Goal: Task Accomplishment & Management: Complete application form

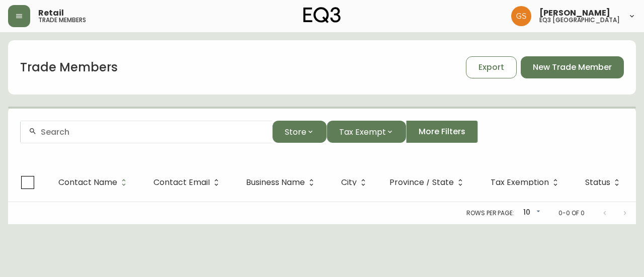
click at [144, 131] on input "text" at bounding box center [153, 132] width 224 height 10
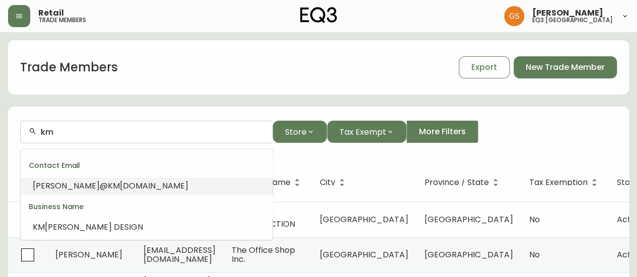
type input "k"
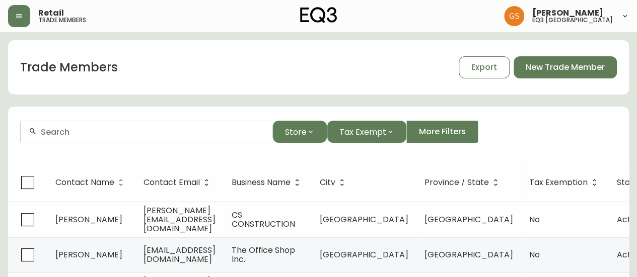
click at [238, 69] on div "Trade Members Export New Trade Member" at bounding box center [318, 67] width 621 height 32
click at [154, 145] on form "Store Tax Exempt More Filters" at bounding box center [318, 136] width 621 height 55
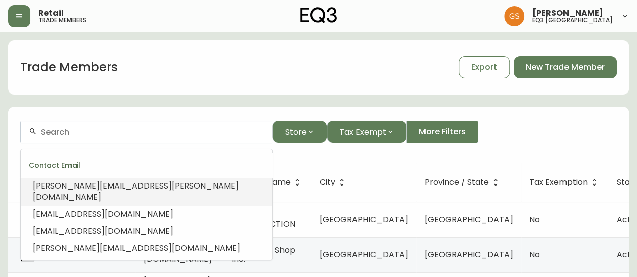
click at [155, 133] on input "text" at bounding box center [153, 132] width 224 height 10
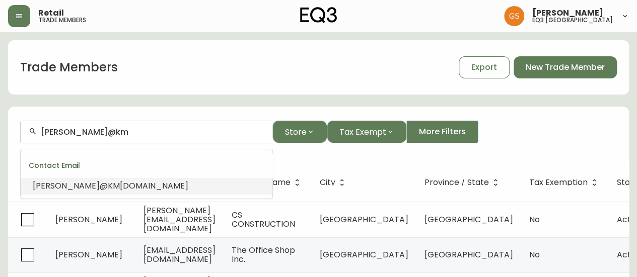
click at [163, 183] on li "[PERSON_NAME] [DOMAIN_NAME]" at bounding box center [147, 186] width 252 height 17
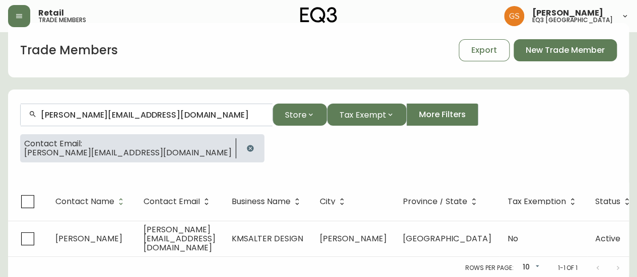
scroll to position [25, 0]
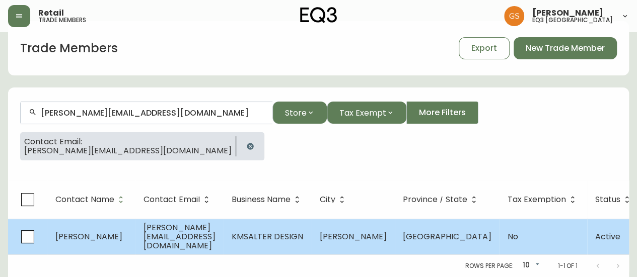
type input "[PERSON_NAME][EMAIL_ADDRESS][DOMAIN_NAME]"
click at [215, 226] on span "[PERSON_NAME][EMAIL_ADDRESS][DOMAIN_NAME]" at bounding box center [179, 237] width 72 height 30
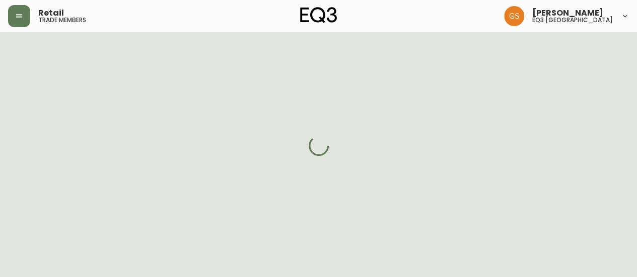
select select "ON"
select select "CA"
select select "CA_EN"
select select "Other"
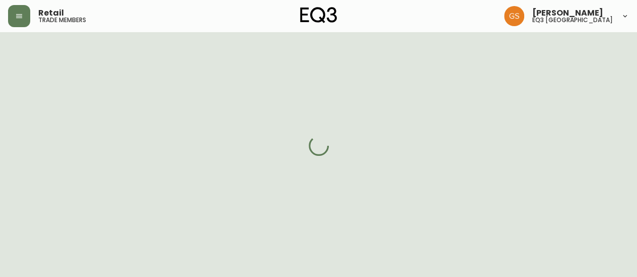
select select "cjw10z96q005b6gs00r6w7pwt"
select select "false"
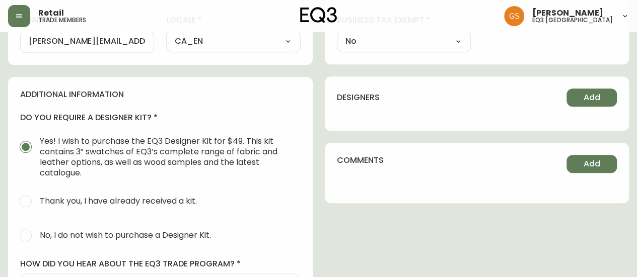
scroll to position [453, 0]
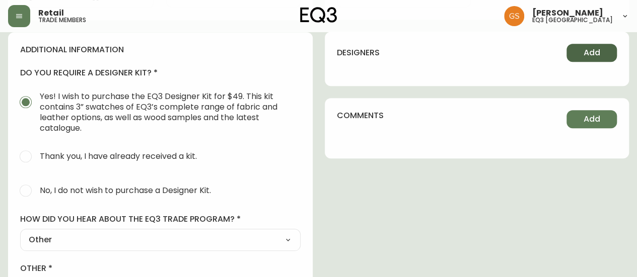
click at [574, 47] on button "Add" at bounding box center [591, 53] width 50 height 18
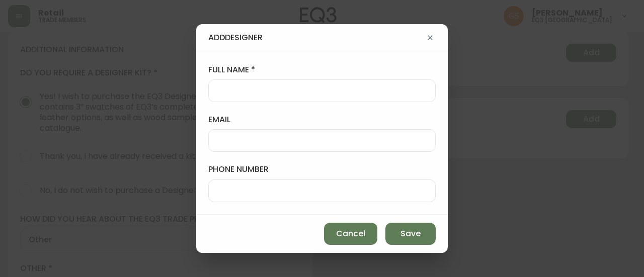
click at [270, 100] on div at bounding box center [322, 91] width 228 height 23
click at [279, 148] on div at bounding box center [322, 140] width 228 height 23
paste input "[PERSON_NAME][EMAIL_ADDRESS][DOMAIN_NAME]"
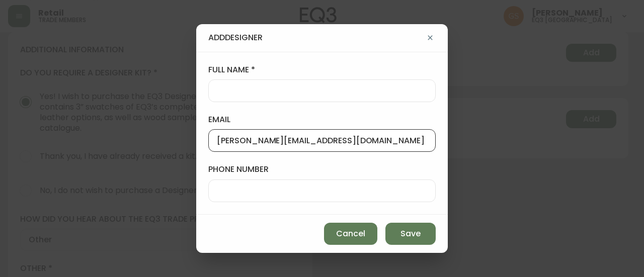
type input "[PERSON_NAME][EMAIL_ADDRESS][DOMAIN_NAME]"
click at [261, 83] on div at bounding box center [322, 91] width 228 height 23
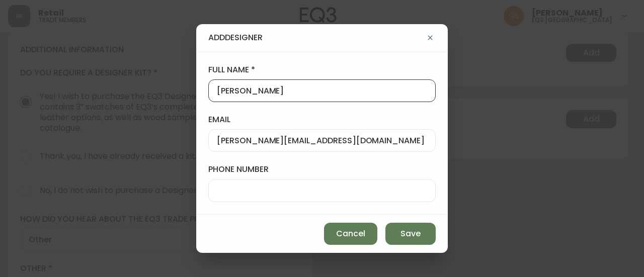
type input "[PERSON_NAME]"
click at [417, 231] on span "Save" at bounding box center [411, 234] width 20 height 11
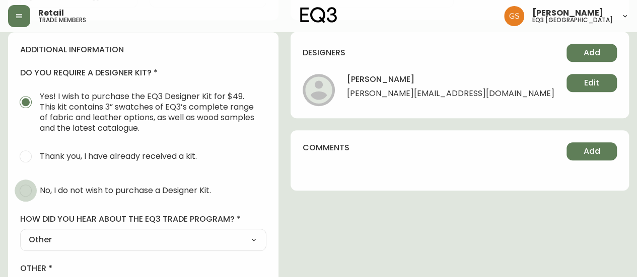
click at [31, 185] on input "No, I do not wish to purchase a Designer Kit." at bounding box center [26, 191] width 22 height 22
radio input "true"
radio input "false"
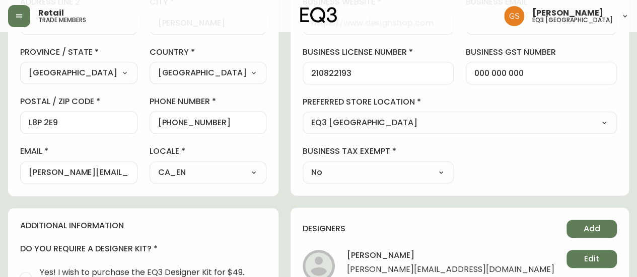
scroll to position [352, 0]
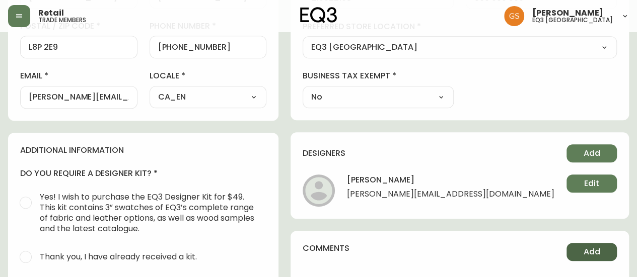
click at [580, 249] on button "Add" at bounding box center [591, 252] width 50 height 18
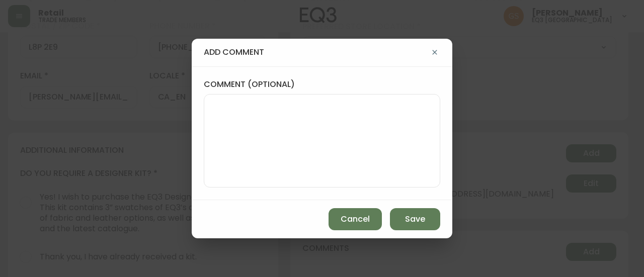
click at [232, 105] on textarea "comment (optional)" at bounding box center [322, 141] width 220 height 81
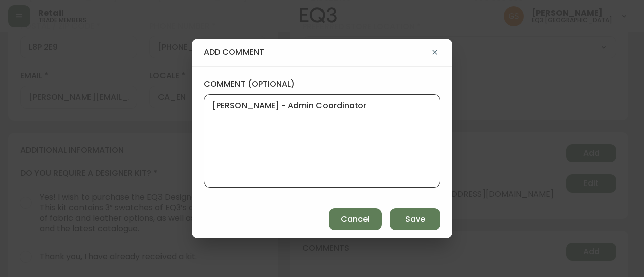
click at [341, 110] on textarea "[PERSON_NAME] - Admin Coordinator" at bounding box center [322, 141] width 220 height 81
click at [372, 104] on textarea "[PERSON_NAME] - Admin Coordinator" at bounding box center [322, 141] width 220 height 81
type textarea "[PERSON_NAME] - Admin Coordinator"
click at [422, 218] on span "Save" at bounding box center [415, 219] width 20 height 11
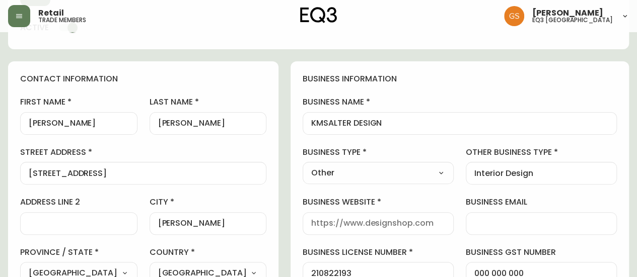
scroll to position [0, 0]
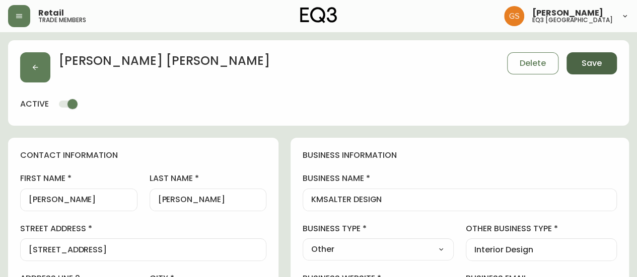
click at [591, 65] on span "Save" at bounding box center [591, 63] width 20 height 11
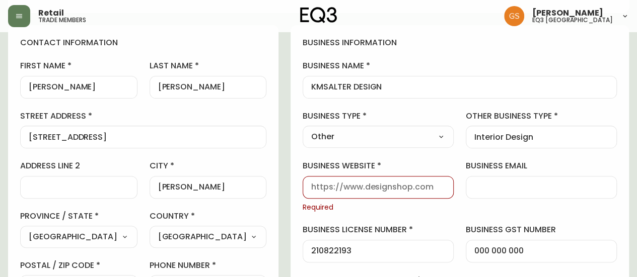
scroll to position [174, 0]
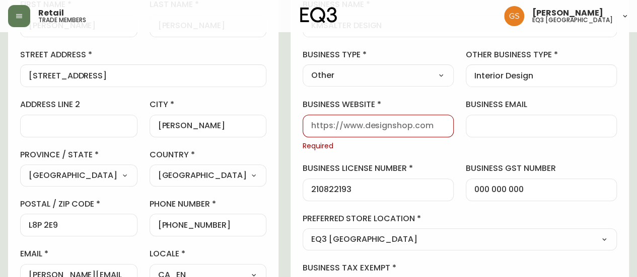
click at [381, 133] on div at bounding box center [378, 126] width 151 height 23
paste input "[URL][DOMAIN_NAME]"
click at [351, 121] on input "[URL][DOMAIN_NAME]" at bounding box center [378, 126] width 134 height 10
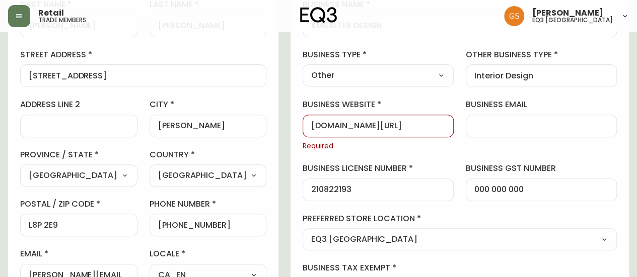
drag, startPoint x: 450, startPoint y: 123, endPoint x: 456, endPoint y: 124, distance: 6.1
click at [445, 124] on input "[DOMAIN_NAME][URL]" at bounding box center [378, 126] width 134 height 10
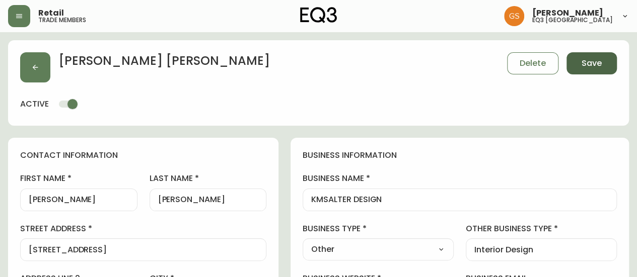
type input "[DOMAIN_NAME]"
click at [604, 66] on button "Save" at bounding box center [591, 63] width 50 height 22
select select
type input "Other"
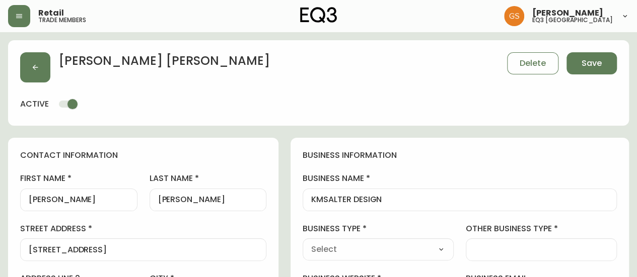
select select "Other"
type input "Other"
select select "Other"
type input "Interior Design"
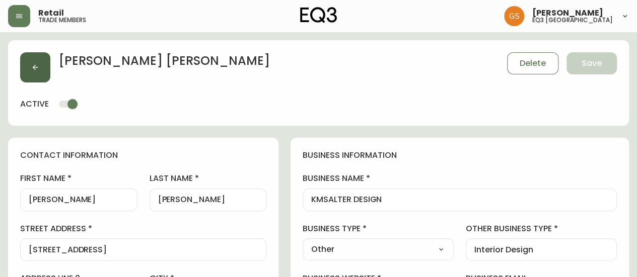
click at [34, 58] on button "button" at bounding box center [35, 67] width 30 height 30
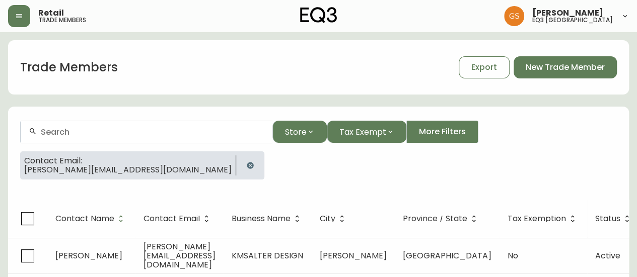
click at [153, 143] on form "Store Tax Exempt More Filters Contact Email: [PERSON_NAME][EMAIL_ADDRESS][DOMAI…" at bounding box center [318, 154] width 621 height 91
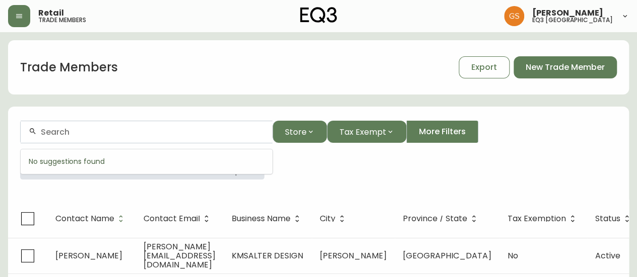
click at [155, 136] on input "text" at bounding box center [153, 132] width 224 height 10
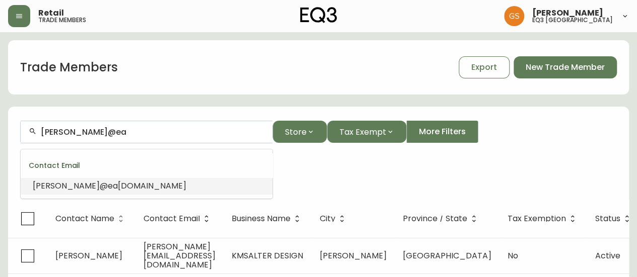
click at [150, 183] on li "[PERSON_NAME]@ea [DOMAIN_NAME]" at bounding box center [147, 186] width 252 height 17
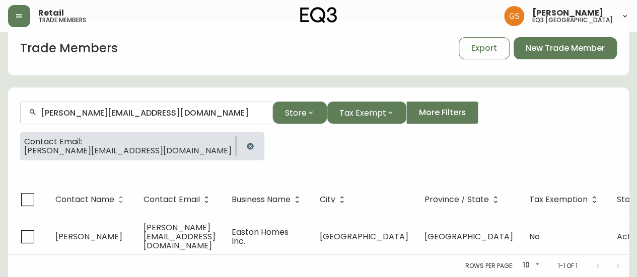
scroll to position [25, 0]
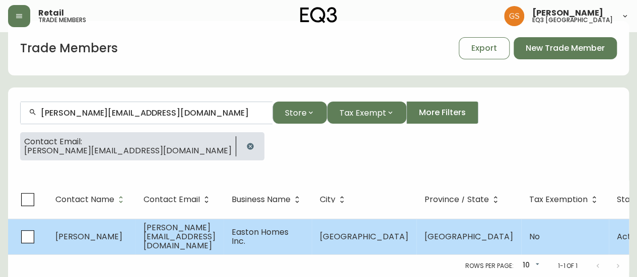
type input "[PERSON_NAME][EMAIL_ADDRESS][DOMAIN_NAME]"
click at [209, 236] on td "[PERSON_NAME][EMAIL_ADDRESS][DOMAIN_NAME]" at bounding box center [179, 237] width 88 height 36
select select "ON"
select select "CA"
select select "CA_EN"
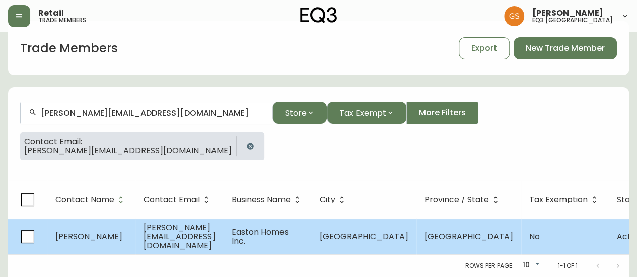
select select "Other"
select select "cjw10z96q005b6gs00r6w7pwt"
select select "false"
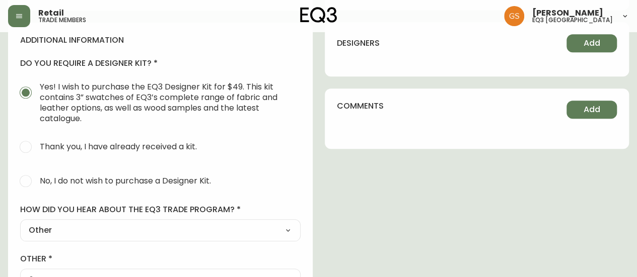
scroll to position [478, 0]
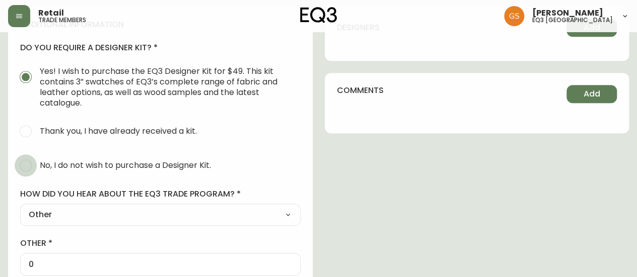
click at [31, 162] on input "No, I do not wish to purchase a Designer Kit." at bounding box center [26, 166] width 22 height 22
radio input "true"
radio input "false"
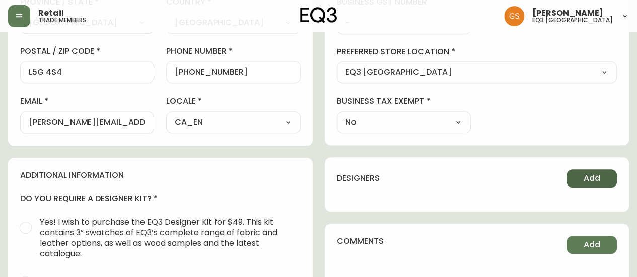
click at [588, 174] on span "Add" at bounding box center [591, 178] width 17 height 11
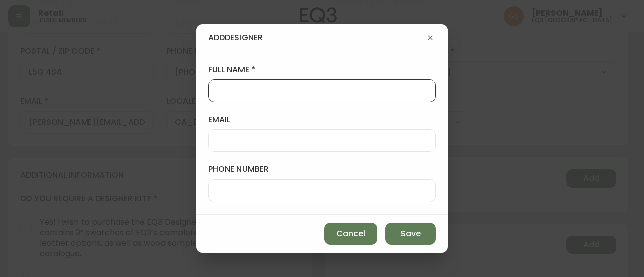
click at [277, 89] on input "full name" at bounding box center [322, 91] width 210 height 10
type input "[PERSON_NAME]"
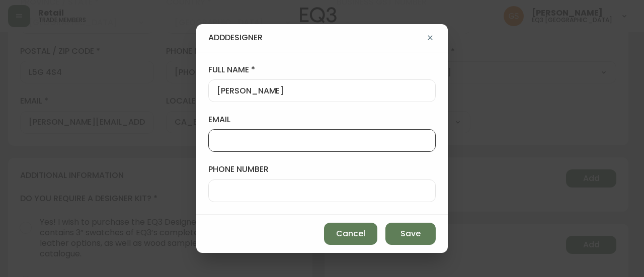
click at [296, 140] on input "email" at bounding box center [322, 141] width 210 height 10
paste input "[PERSON_NAME][EMAIL_ADDRESS][DOMAIN_NAME]"
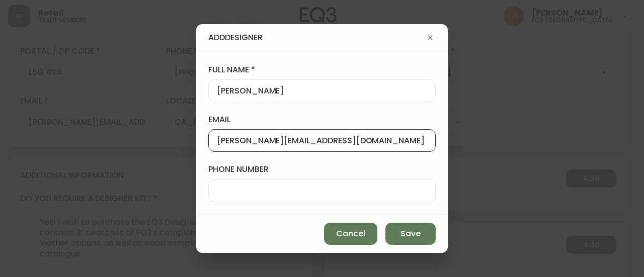
type input "[PERSON_NAME][EMAIL_ADDRESS][DOMAIN_NAME]"
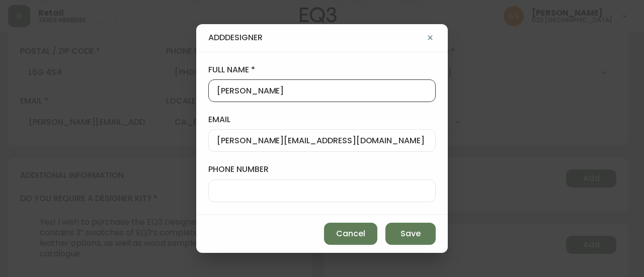
click at [316, 95] on input "[PERSON_NAME]" at bounding box center [322, 91] width 210 height 10
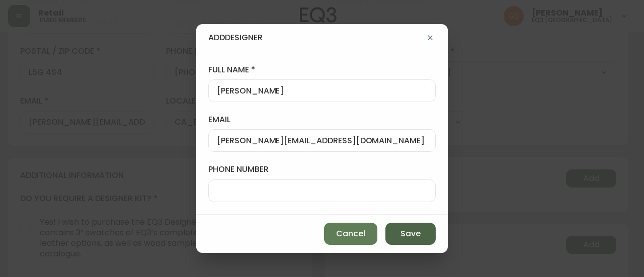
click at [412, 230] on span "Save" at bounding box center [411, 234] width 20 height 11
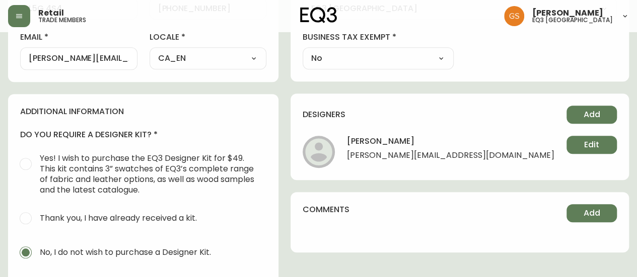
scroll to position [428, 0]
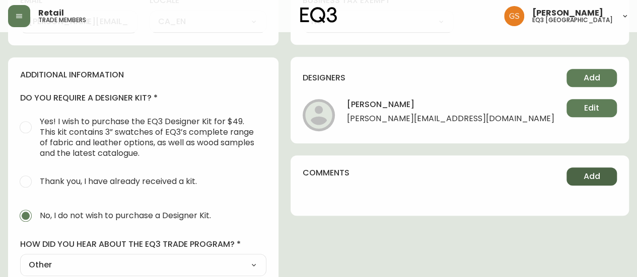
click at [602, 176] on button "Add" at bounding box center [591, 177] width 50 height 18
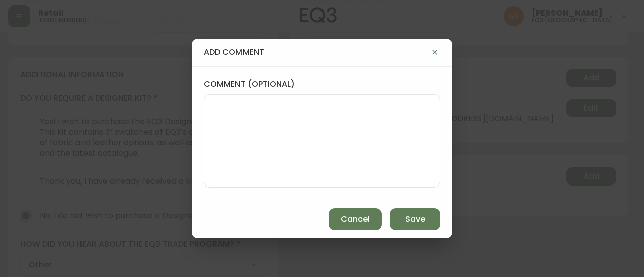
click at [315, 118] on textarea "comment (optional)" at bounding box center [322, 141] width 220 height 81
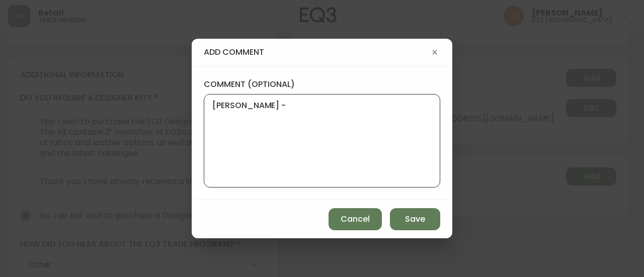
paste textarea "Business Manager, [PERSON_NAME]. She deals with accounts, purchasing, etc"
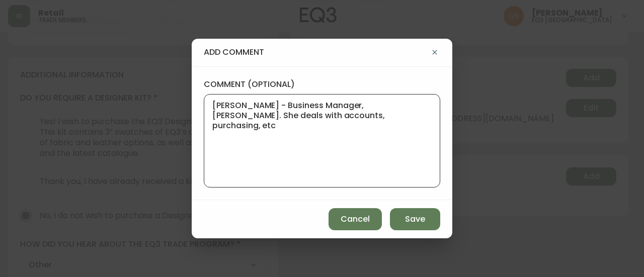
drag, startPoint x: 346, startPoint y: 110, endPoint x: 393, endPoint y: 103, distance: 47.3
click at [393, 103] on textarea "[PERSON_NAME] - Business Manager, [PERSON_NAME]. She deals with accounts, purch…" at bounding box center [322, 141] width 220 height 81
drag, startPoint x: 320, startPoint y: 115, endPoint x: 335, endPoint y: 113, distance: 14.7
click at [320, 115] on textarea "[PERSON_NAME] - Business Manager (deals with accounts, purchasing, etc" at bounding box center [322, 141] width 220 height 81
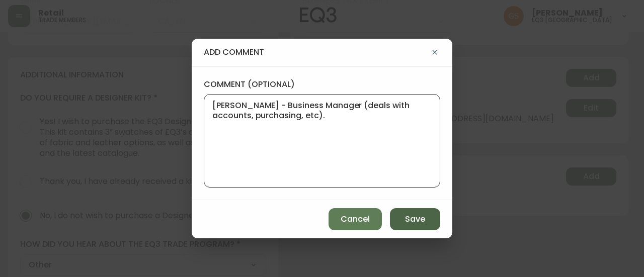
type textarea "[PERSON_NAME] - Business Manager (deals with accounts, purchasing, etc)."
click at [411, 217] on span "Save" at bounding box center [415, 219] width 20 height 11
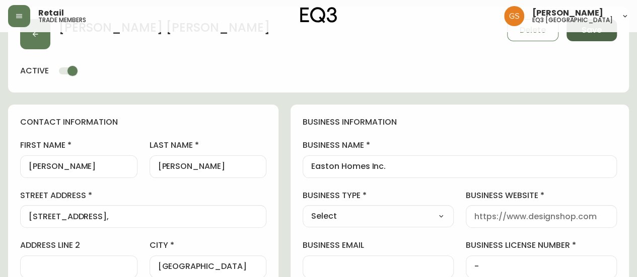
scroll to position [0, 0]
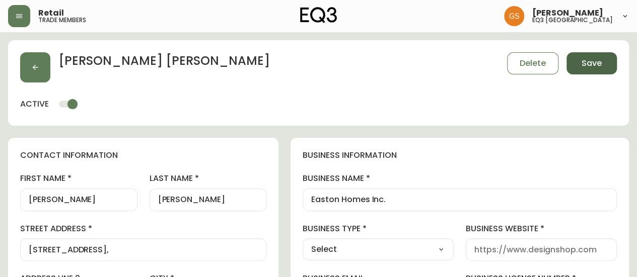
click at [587, 64] on span "Save" at bounding box center [591, 63] width 20 height 11
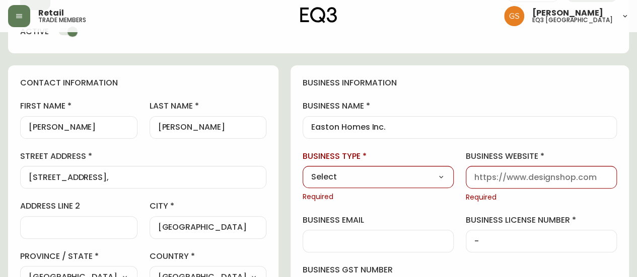
scroll to position [151, 0]
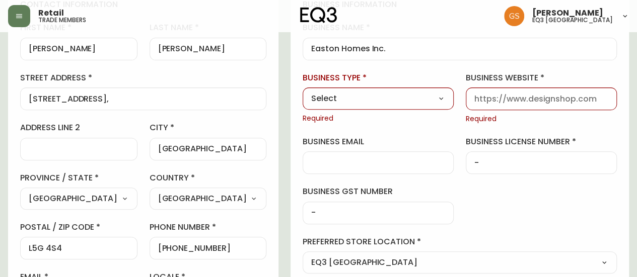
click at [426, 104] on select "Select Interior Designer Architect Home Builder Contractor Real Estate Agent Ho…" at bounding box center [378, 98] width 151 height 15
click at [439, 68] on div "business information business name Easton Homes Inc. business type Select Selec…" at bounding box center [459, 161] width 338 height 348
click at [454, 99] on select "Select Interior Designer Architect Home Builder Contractor Real Estate Agent Ho…" at bounding box center [378, 98] width 151 height 15
select select "Home Builder"
click at [336, 91] on select "Select Interior Designer Architect Home Builder Contractor Real Estate Agent Ho…" at bounding box center [378, 98] width 151 height 15
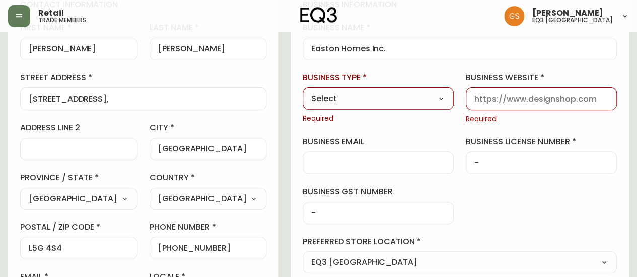
type input "Home Builder"
click at [502, 161] on input "-" at bounding box center [541, 163] width 134 height 10
type input "0"
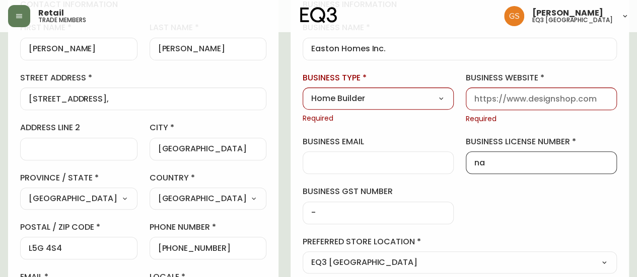
scroll to position [50, 0]
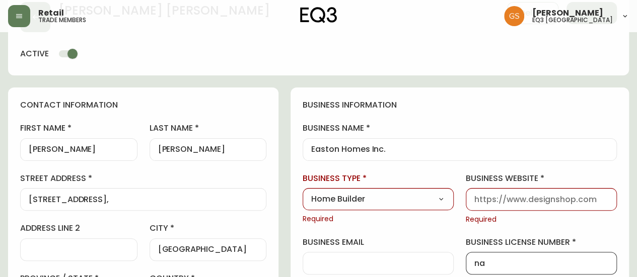
type input "na"
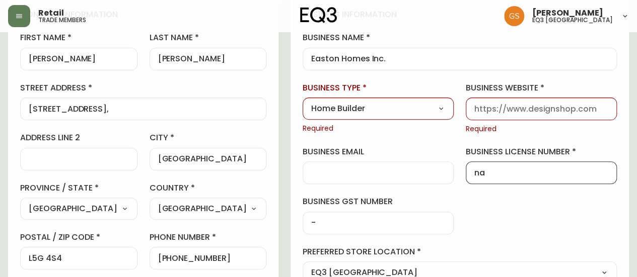
scroll to position [151, 0]
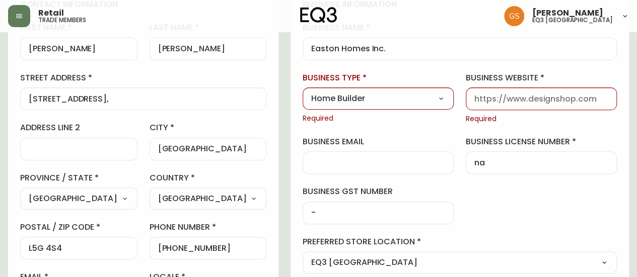
click at [535, 101] on input "business website" at bounding box center [541, 99] width 134 height 10
paste input "[URL][DOMAIN_NAME]"
click at [507, 205] on div "business information business name Easton Homes Inc. business type Home Builder…" at bounding box center [459, 161] width 338 height 348
drag, startPoint x: 523, startPoint y: 98, endPoint x: 482, endPoint y: 101, distance: 40.9
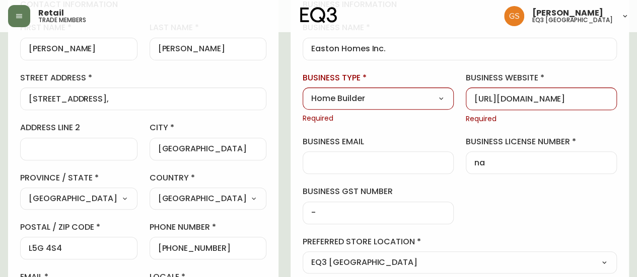
click at [482, 101] on div "[URL][DOMAIN_NAME]" at bounding box center [541, 99] width 151 height 23
drag, startPoint x: 601, startPoint y: 98, endPoint x: 630, endPoint y: 98, distance: 29.2
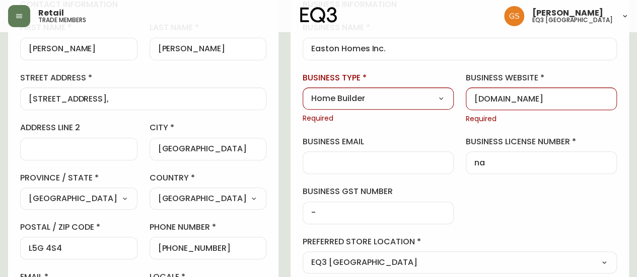
drag, startPoint x: 600, startPoint y: 97, endPoint x: 479, endPoint y: 95, distance: 120.4
click at [479, 95] on div "business information business name Easton Homes Inc. business type Home Builder…" at bounding box center [459, 161] width 338 height 348
type input "[DOMAIN_NAME]"
click at [558, 123] on div "business information business name Easton Homes Inc. business type Home Builder…" at bounding box center [459, 161] width 338 height 348
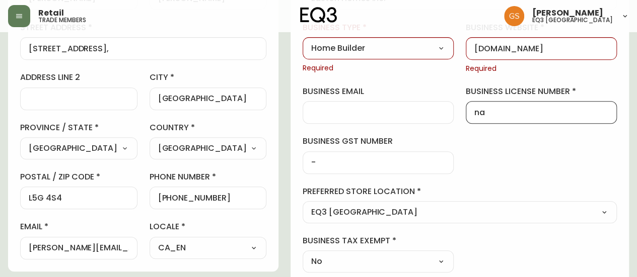
click at [506, 111] on input "na" at bounding box center [541, 113] width 134 height 10
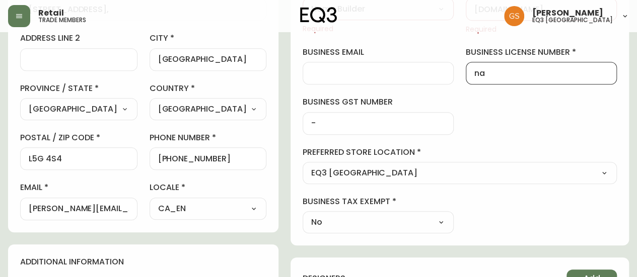
scroll to position [225, 0]
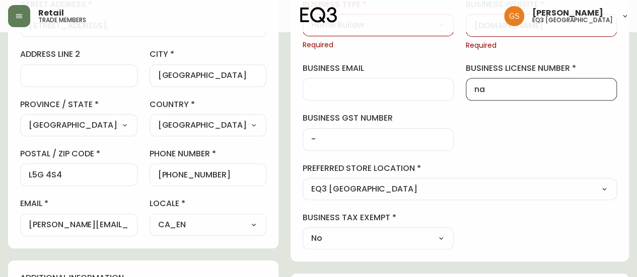
drag, startPoint x: 509, startPoint y: 87, endPoint x: 487, endPoint y: 95, distance: 23.6
click at [487, 95] on div "na" at bounding box center [541, 89] width 151 height 23
type input "N"
type input "00"
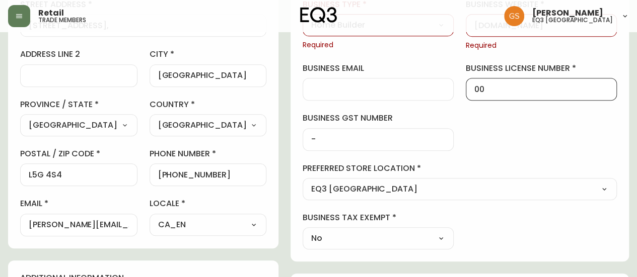
click at [507, 116] on div "business information business name Easton Homes Inc. business type Home Builder…" at bounding box center [459, 87] width 338 height 348
drag, startPoint x: 508, startPoint y: 87, endPoint x: 486, endPoint y: 89, distance: 21.7
click at [486, 89] on div "00" at bounding box center [541, 89] width 151 height 23
type input "-"
click at [500, 111] on div "business information business name Easton Homes Inc. business type Home Builder…" at bounding box center [459, 87] width 338 height 348
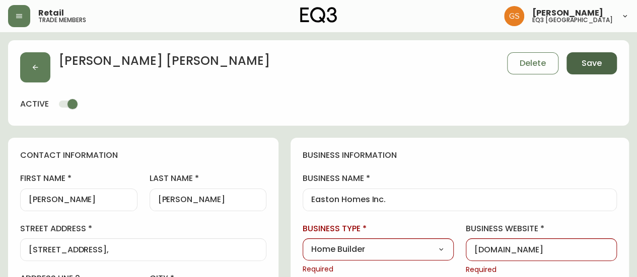
click at [579, 65] on button "Save" at bounding box center [591, 63] width 50 height 22
select select
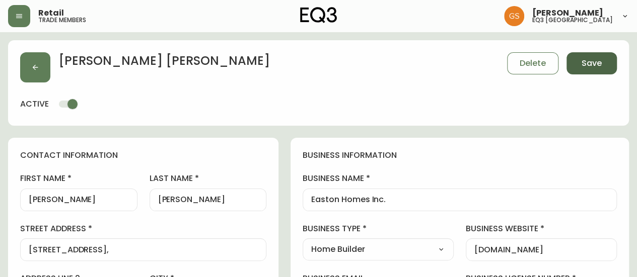
type input "Other"
select select "Other"
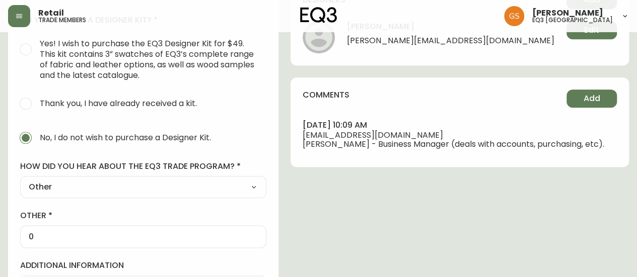
scroll to position [453, 0]
